Goal: Information Seeking & Learning: Learn about a topic

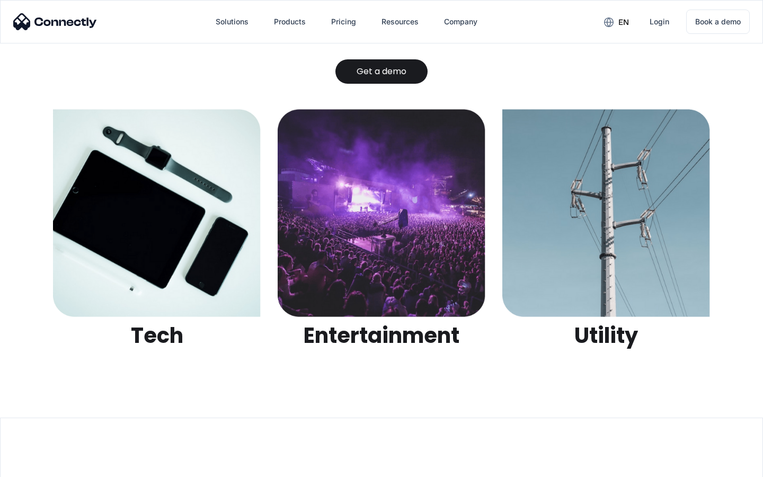
scroll to position [3342, 0]
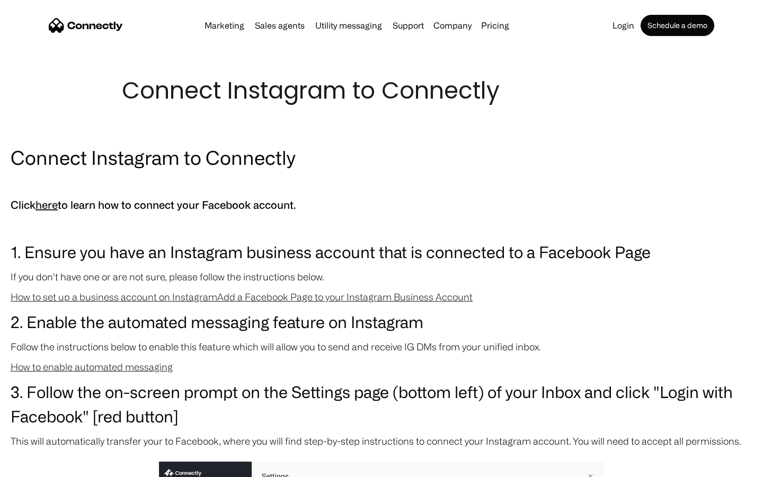
scroll to position [1124, 0]
